Goal: Transaction & Acquisition: Purchase product/service

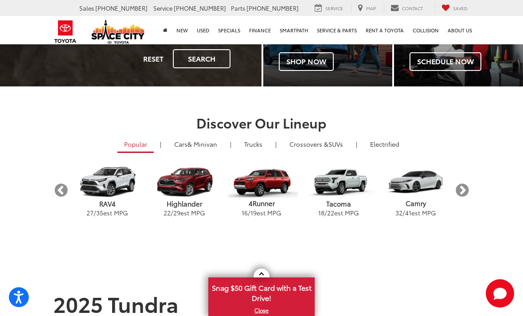
scroll to position [174, 0]
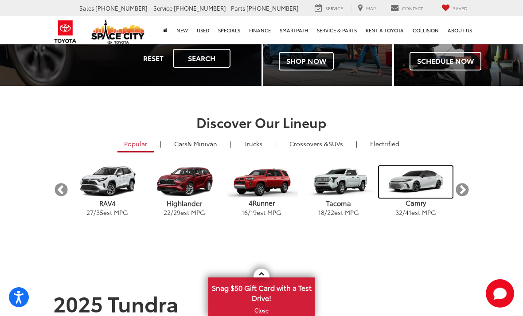
click at [414, 185] on img "carousel" at bounding box center [415, 181] width 73 height 31
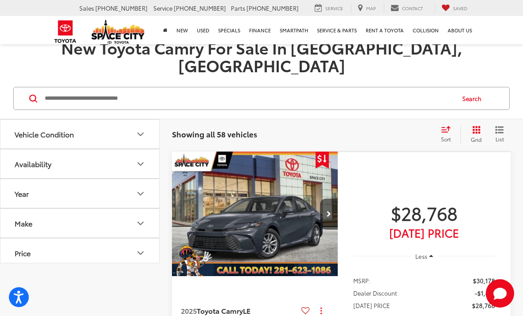
scroll to position [67, 0]
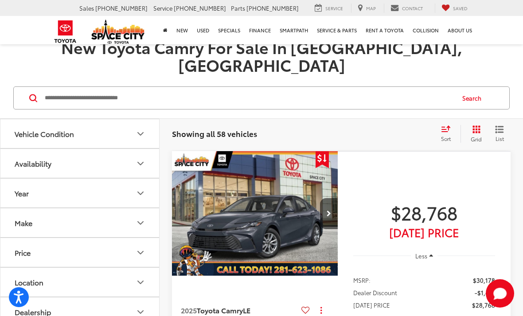
click at [192, 87] on input "Search by Make, Model, or Keyword" at bounding box center [249, 97] width 410 height 21
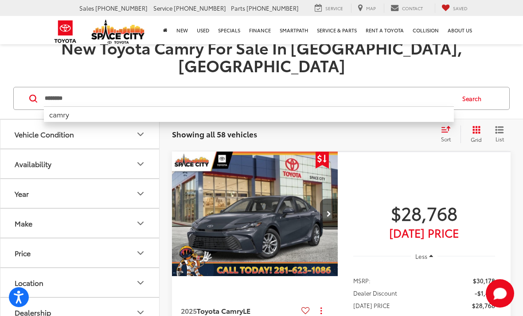
type input "********"
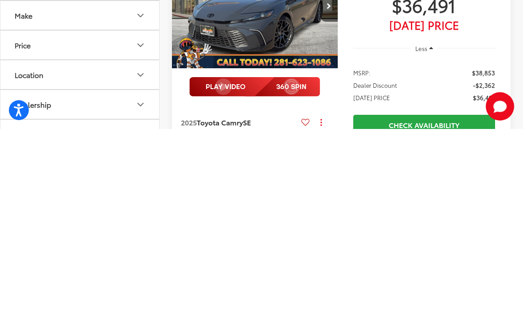
scroll to position [88, 0]
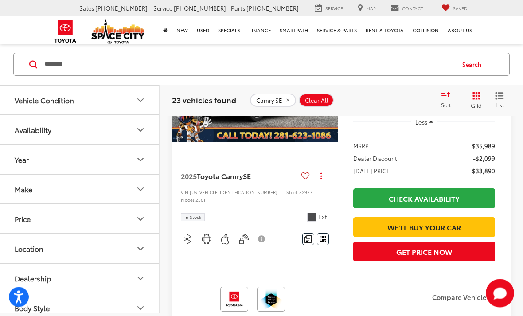
scroll to position [819, 0]
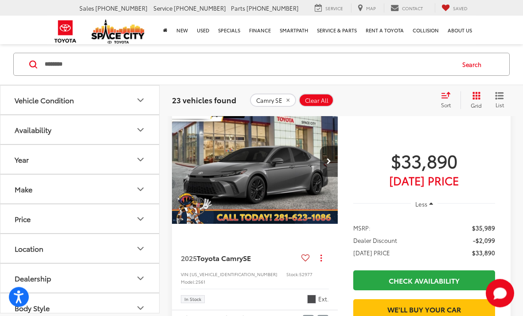
click at [331, 177] on button "Next image" at bounding box center [329, 161] width 18 height 31
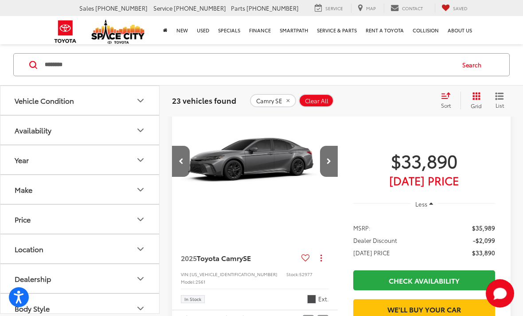
click at [333, 177] on button "Next image" at bounding box center [329, 161] width 18 height 31
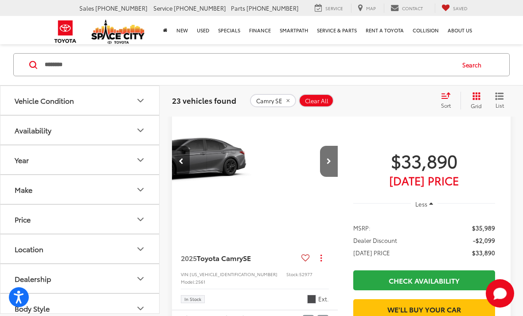
click at [330, 164] on icon "Next image" at bounding box center [329, 161] width 4 height 6
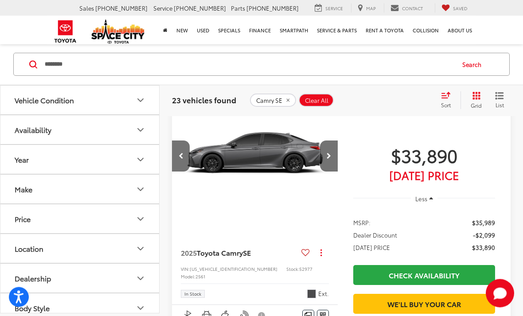
scroll to position [744, 0]
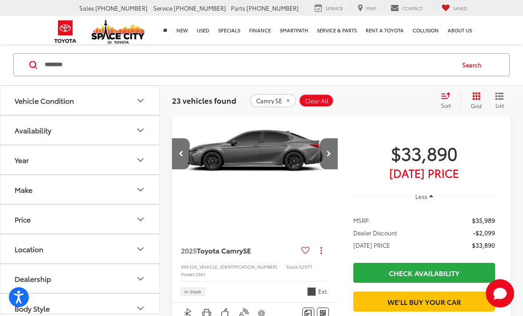
click at [328, 169] on button "Next image" at bounding box center [329, 153] width 18 height 31
click at [331, 169] on button "Next image" at bounding box center [329, 153] width 18 height 31
click at [332, 169] on button "Next image" at bounding box center [329, 153] width 18 height 31
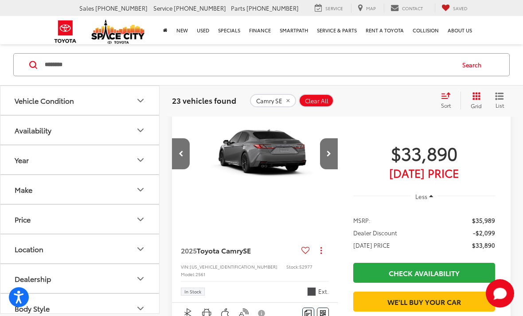
click at [183, 157] on icon "Previous image" at bounding box center [181, 154] width 5 height 6
click at [183, 169] on button "Previous image" at bounding box center [181, 153] width 18 height 31
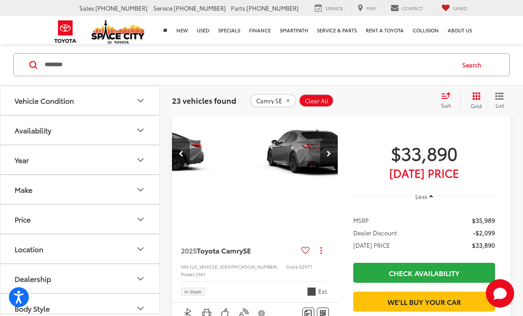
click at [181, 169] on button "Previous image" at bounding box center [181, 153] width 18 height 31
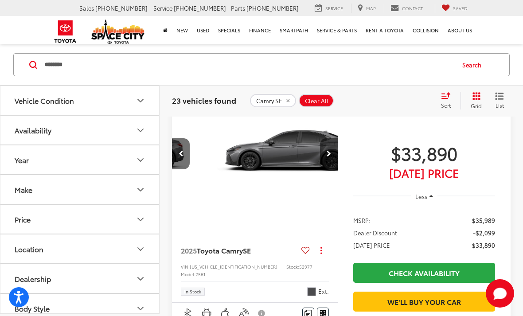
click at [184, 169] on button "Previous image" at bounding box center [181, 153] width 18 height 31
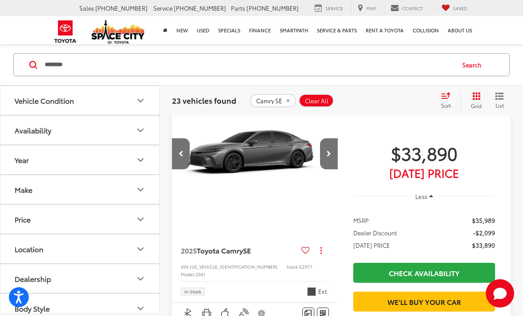
click at [179, 169] on button "Previous image" at bounding box center [181, 153] width 18 height 31
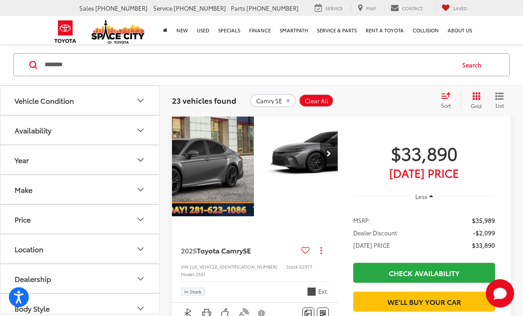
click at [183, 285] on div "2025 Toyota Camry SE Copy Link Share Print View Details VIN: 4T1DAACK4SU647025 …" at bounding box center [255, 268] width 166 height 68
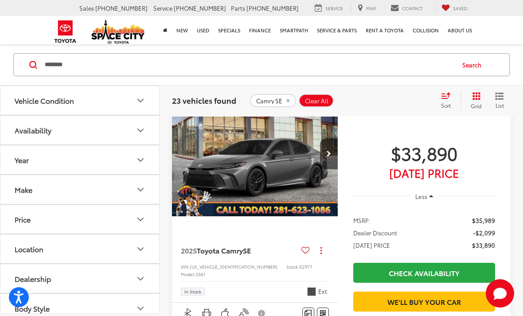
scroll to position [0, 0]
click at [337, 169] on button "Next image" at bounding box center [329, 153] width 18 height 31
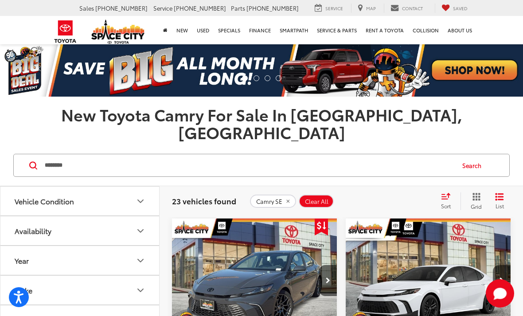
scroll to position [0, 166]
